Goal: Task Accomplishment & Management: Manage account settings

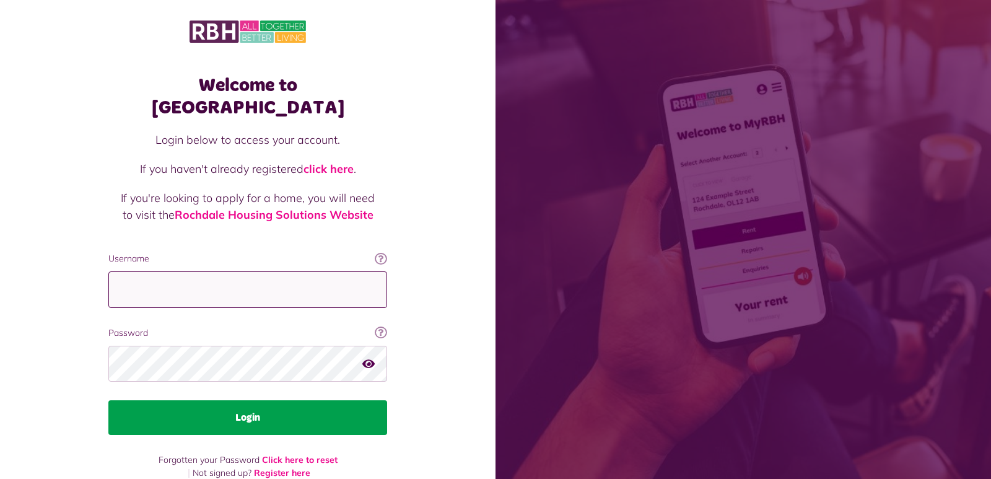
type input "**********"
click at [360, 400] on button "Login" at bounding box center [247, 417] width 279 height 35
